Goal: Task Accomplishment & Management: Use online tool/utility

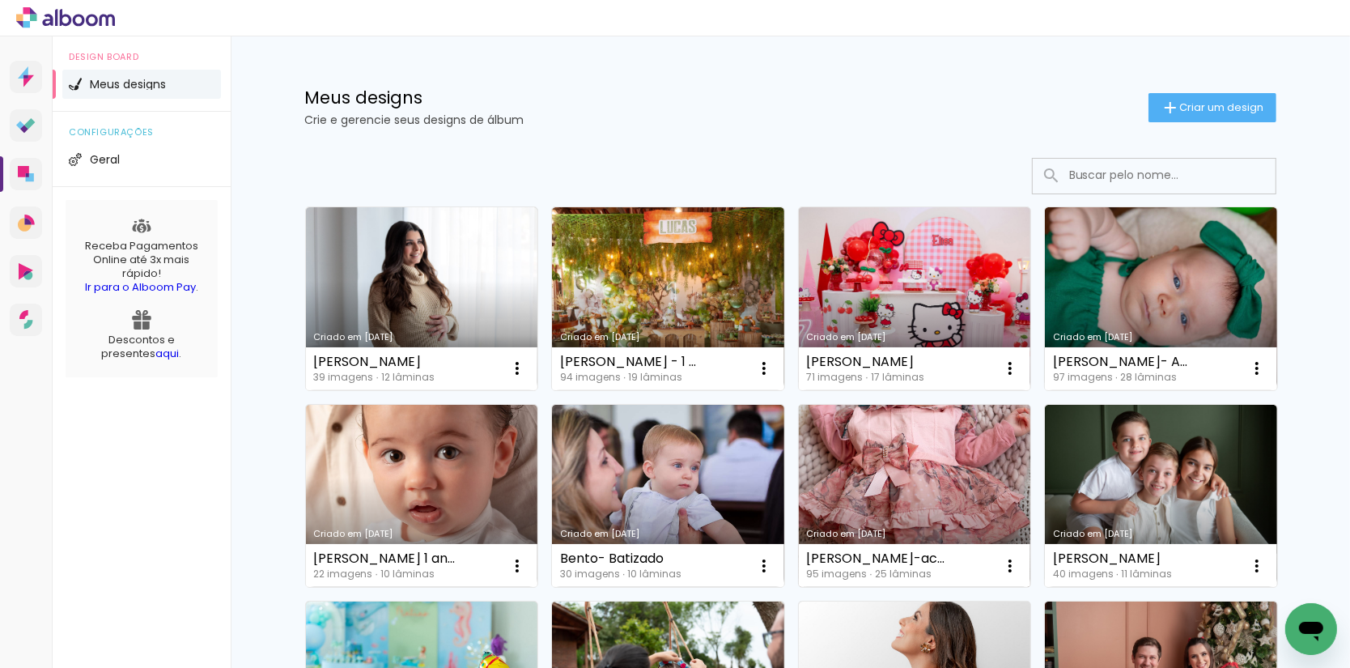
click at [934, 446] on link "Criado em [DATE]" at bounding box center [915, 496] width 232 height 183
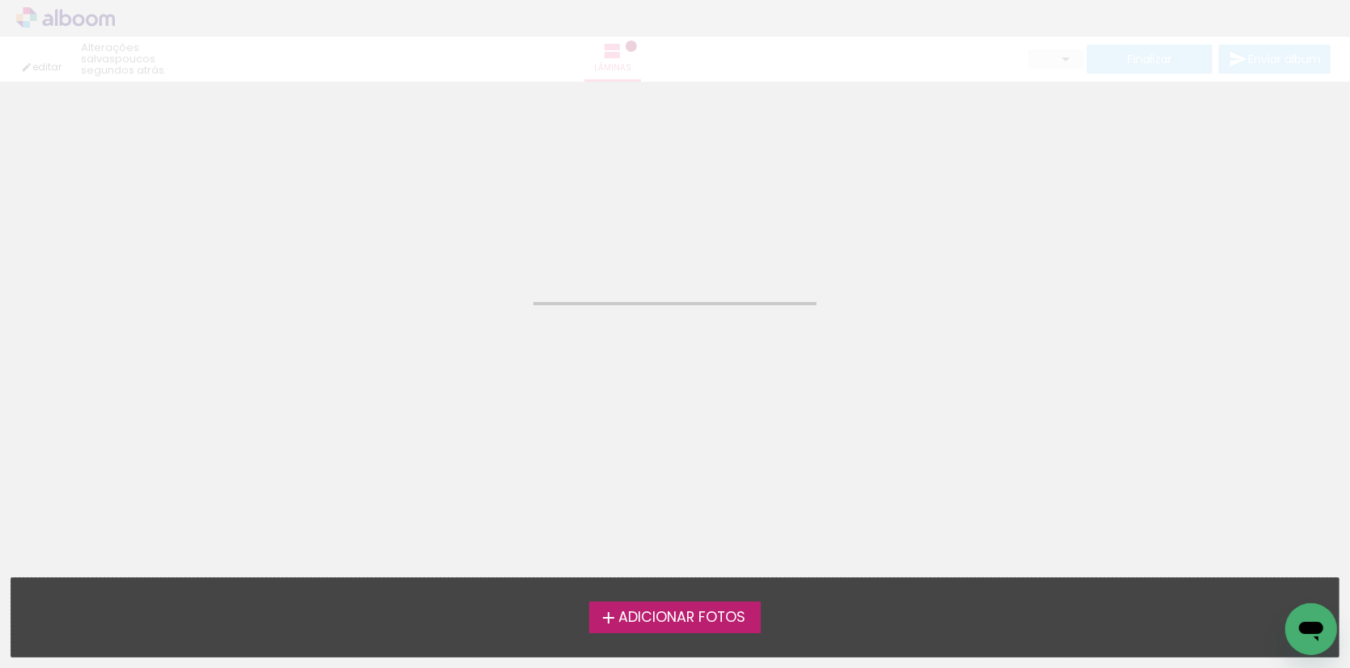
click at [661, 629] on label "Adicionar Fotos" at bounding box center [675, 616] width 172 height 31
click at [0, 0] on input "file" at bounding box center [0, 0] width 0 height 0
